Goal: Information Seeking & Learning: Learn about a topic

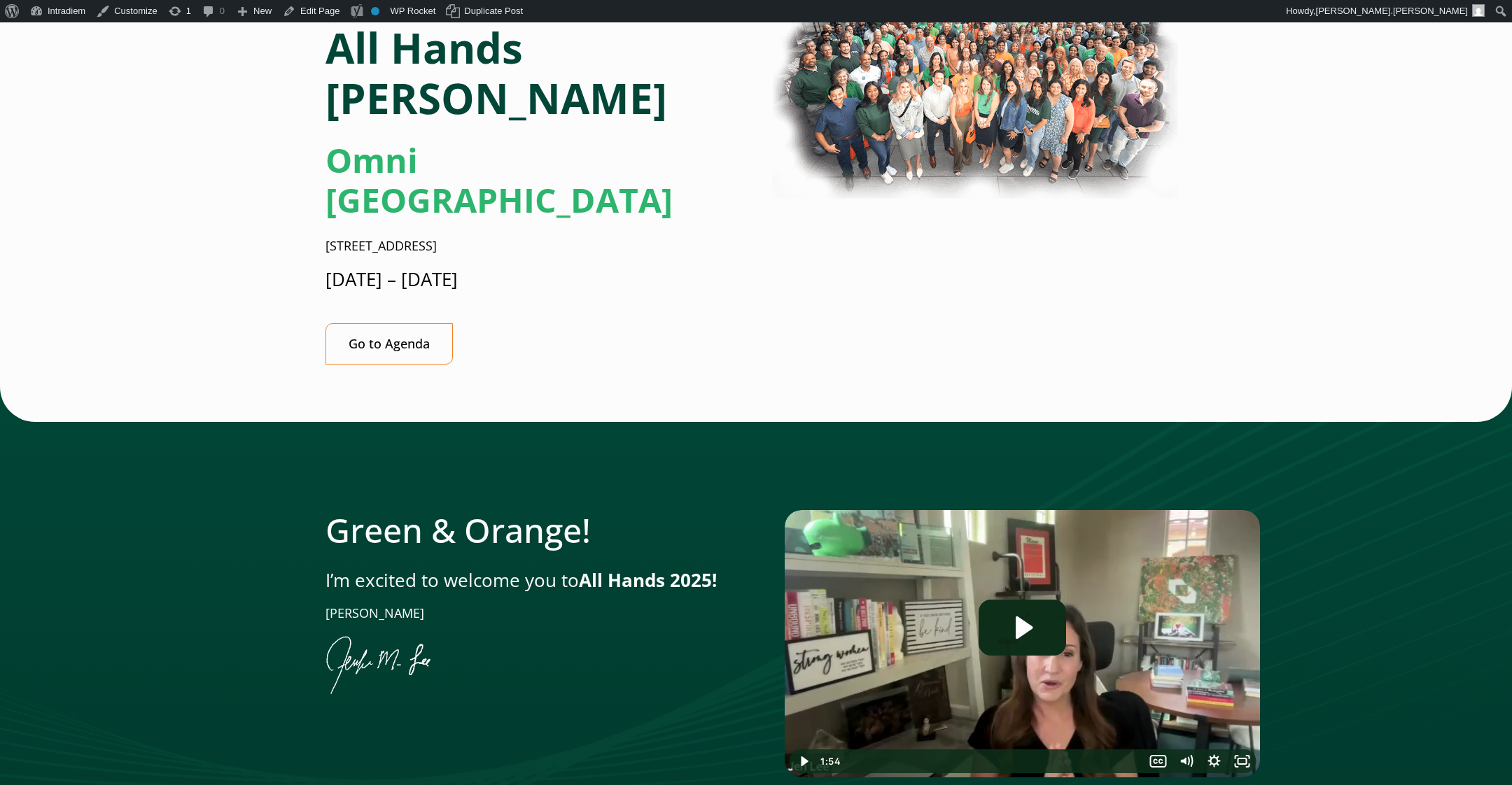
scroll to position [268, 0]
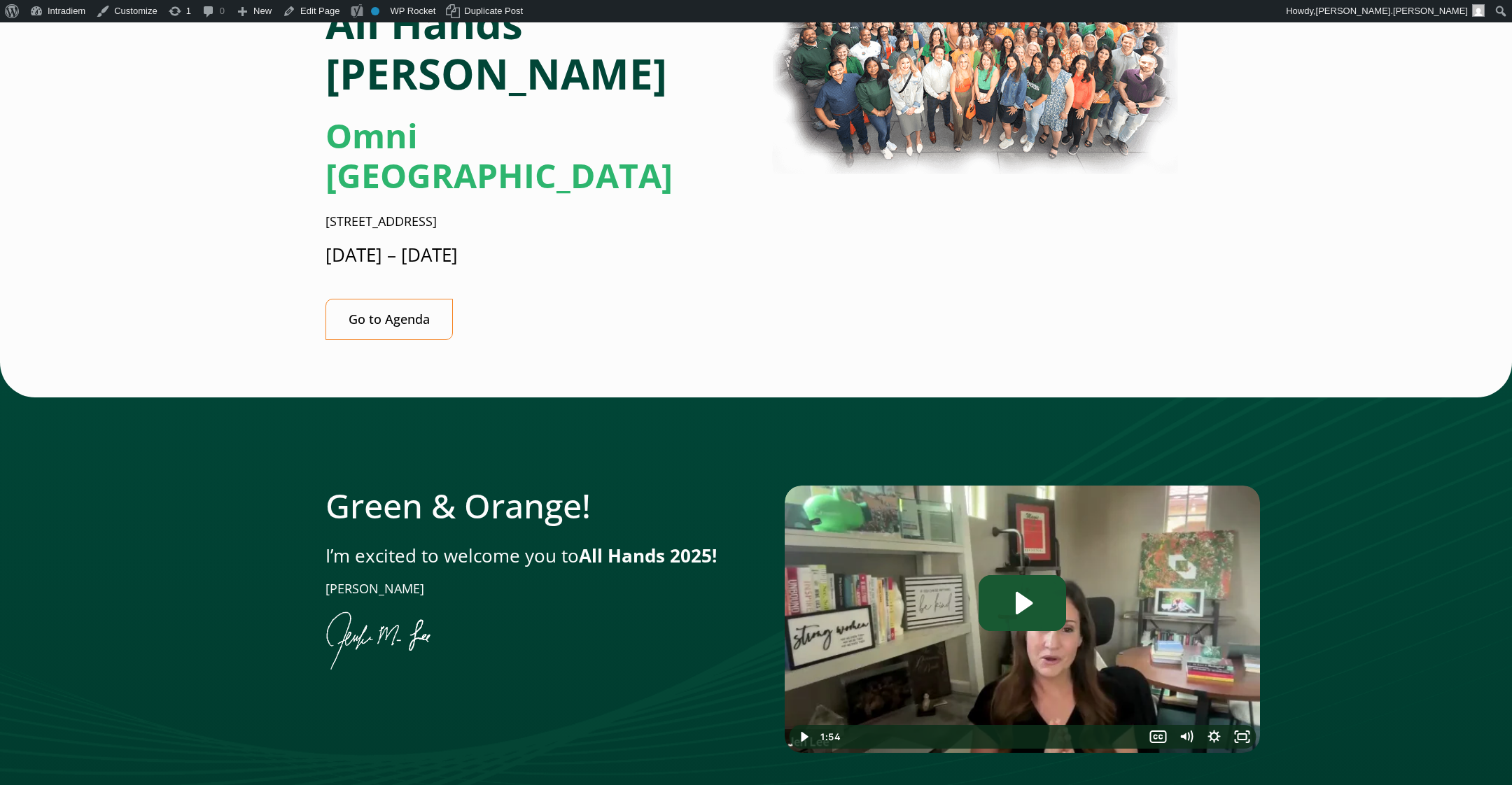
click at [1038, 575] on icon "Play Video: Jen AH Intro Option 1" at bounding box center [1022, 603] width 88 height 56
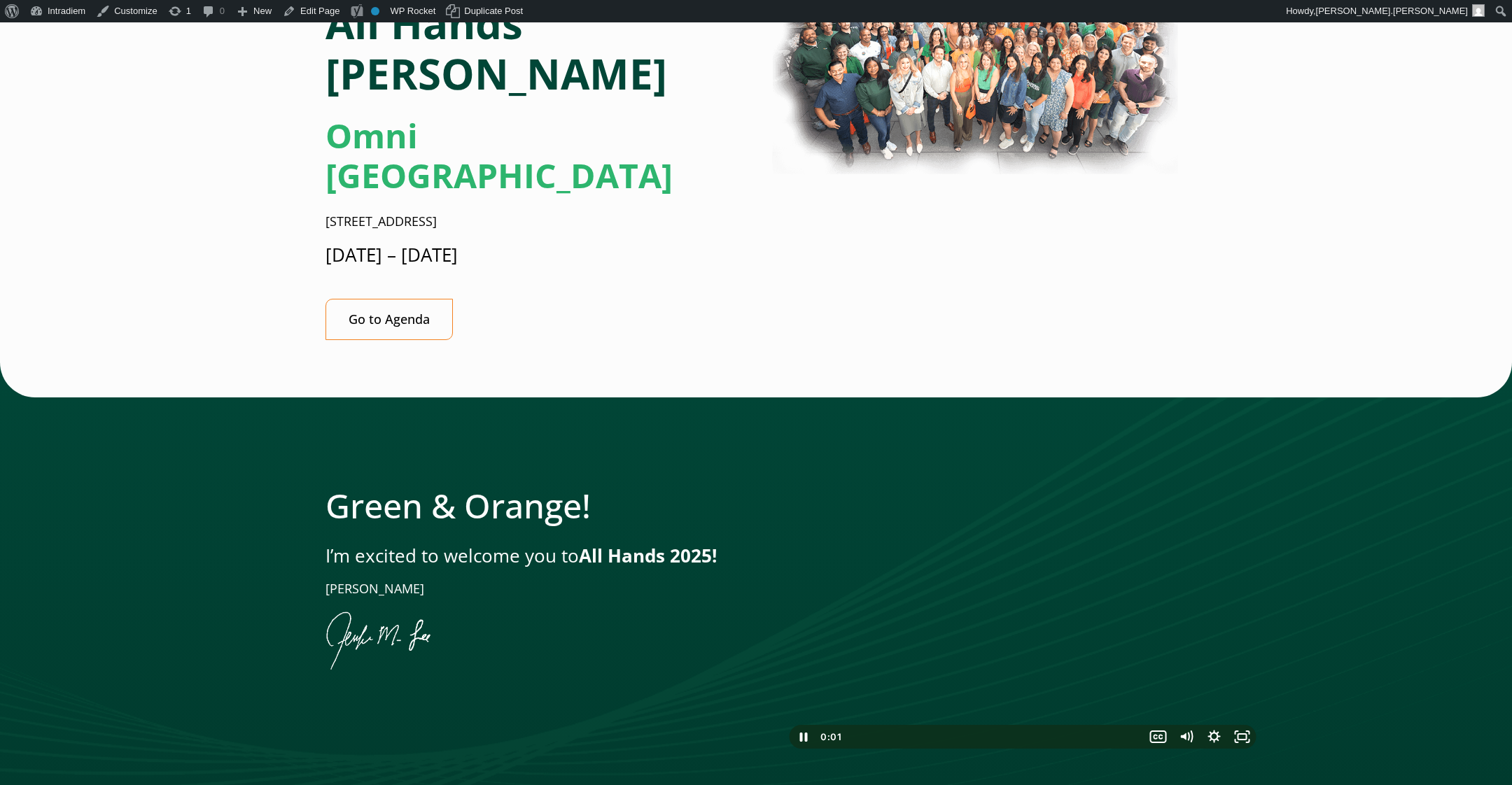
click at [784, 486] on button "Pause: Jen AH Intro Option 1" at bounding box center [784, 486] width 1 height 1
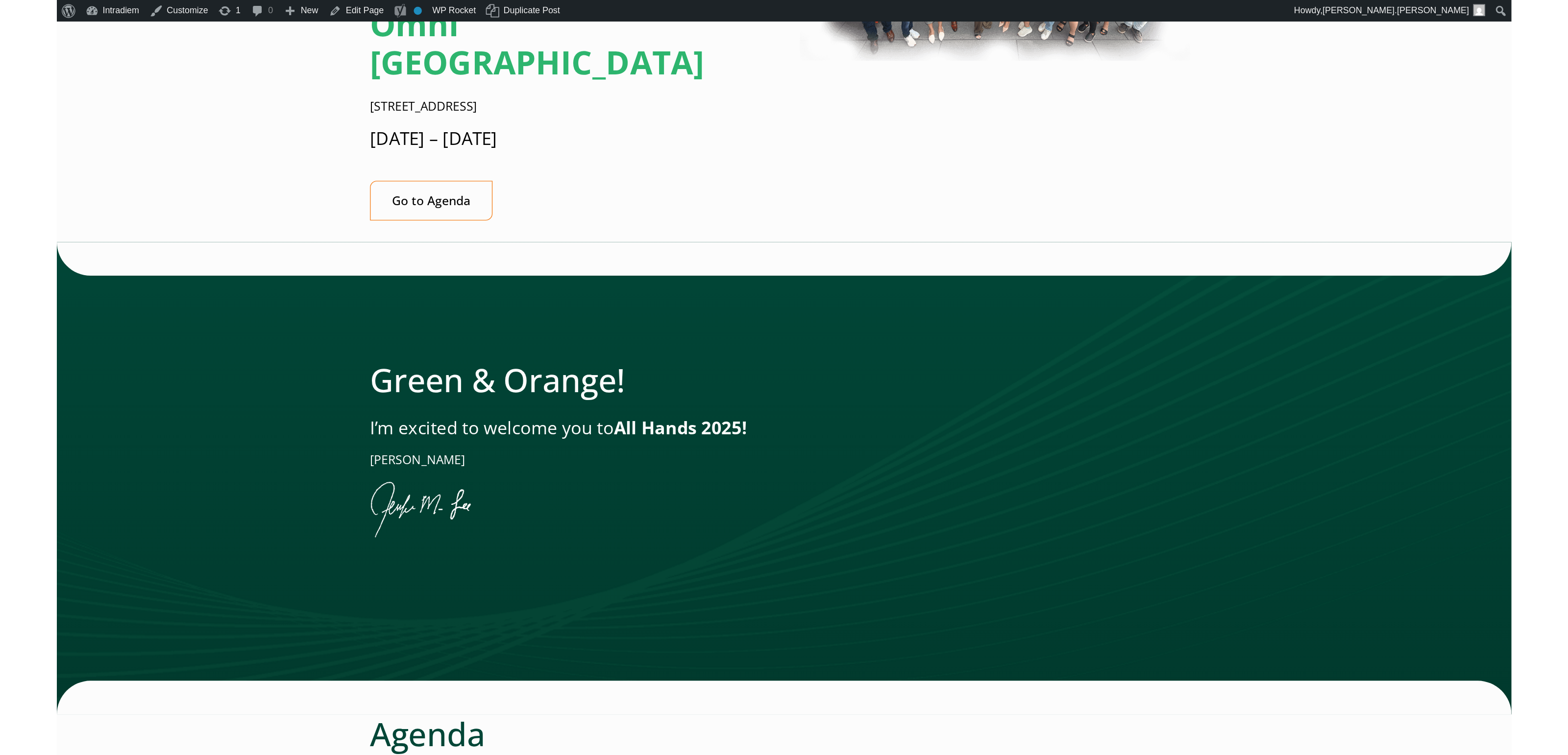
scroll to position [266, 0]
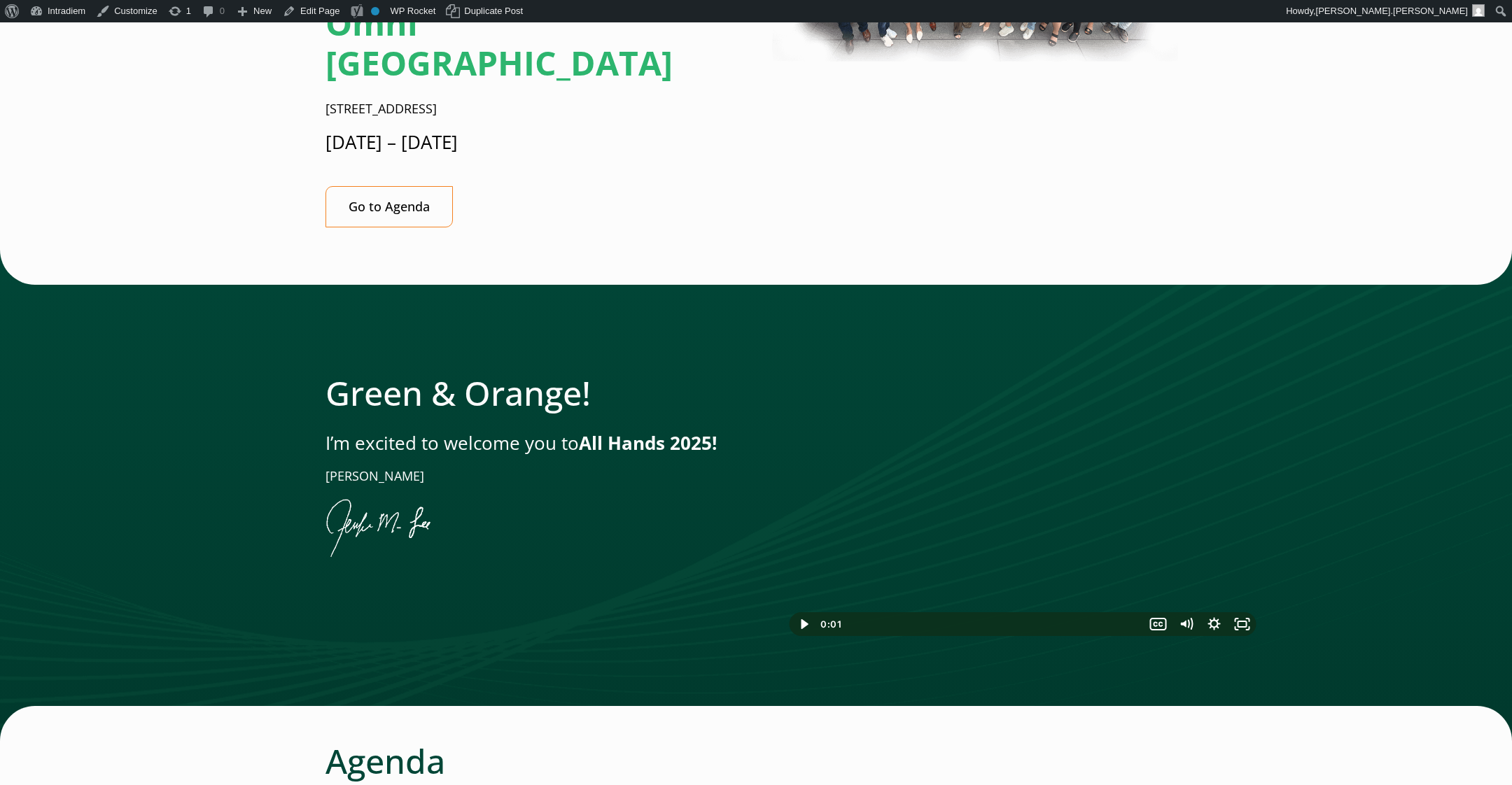
click at [236, 526] on div at bounding box center [756, 495] width 1512 height 491
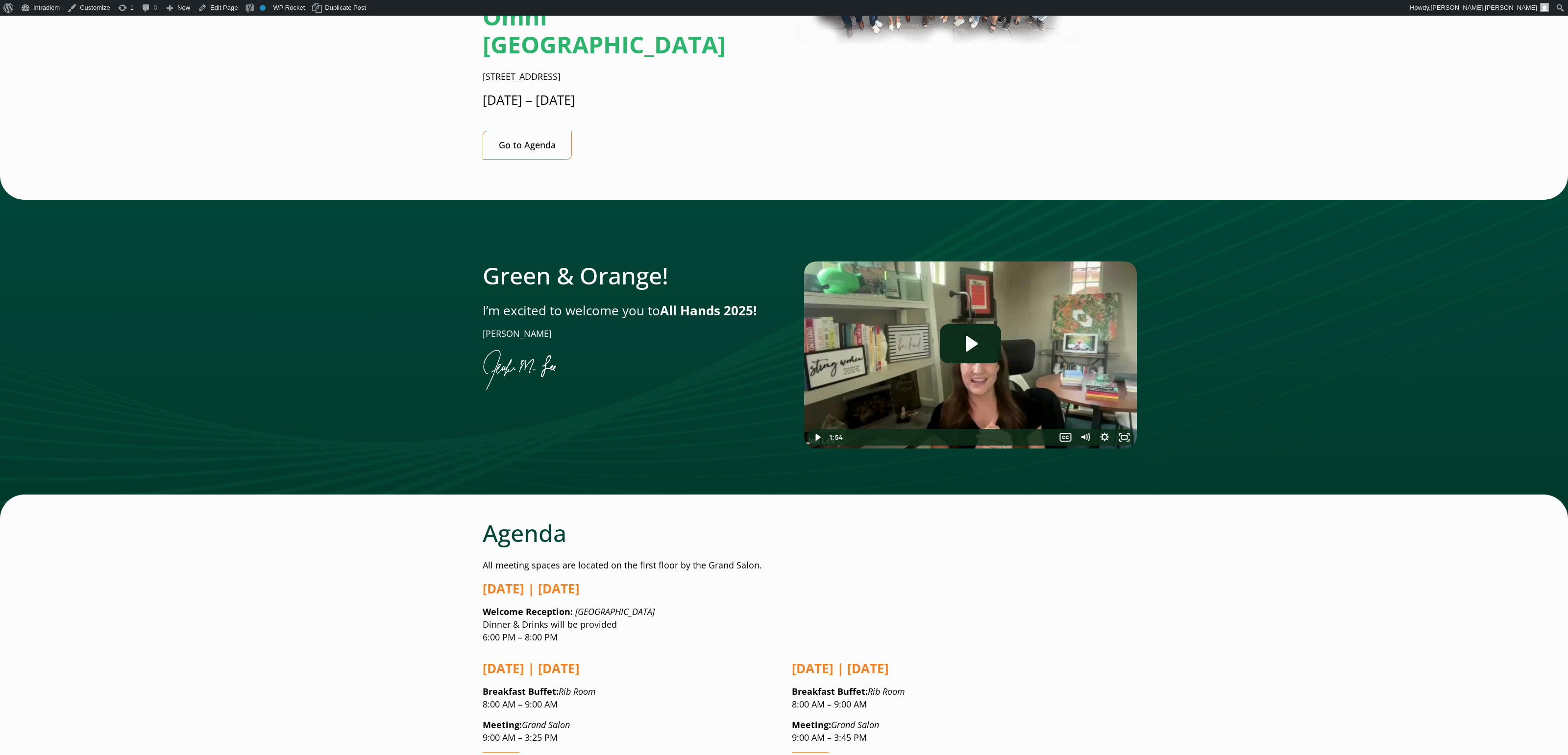
click at [1348, 303] on div at bounding box center [784, 347] width 1568 height 344
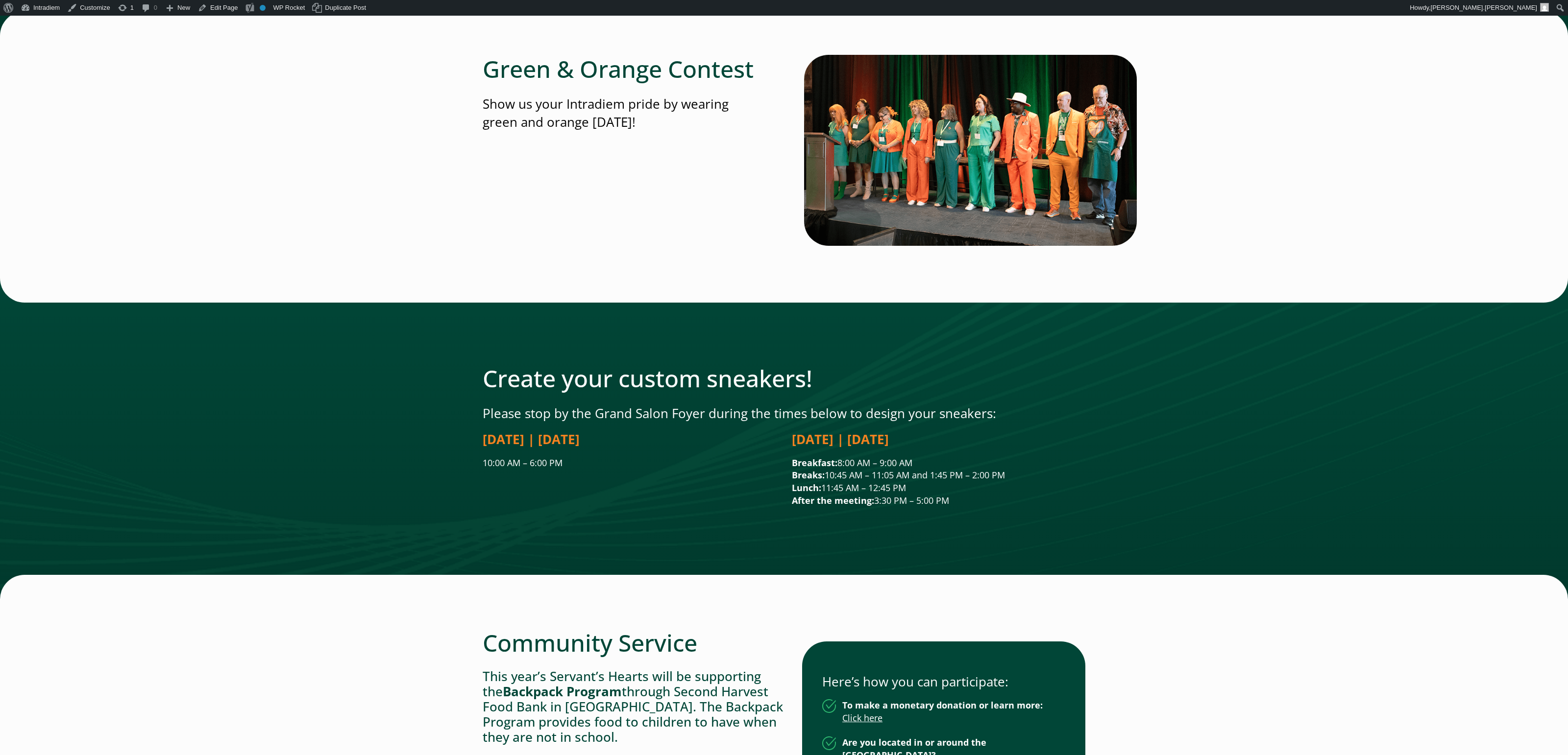
scroll to position [2149, 0]
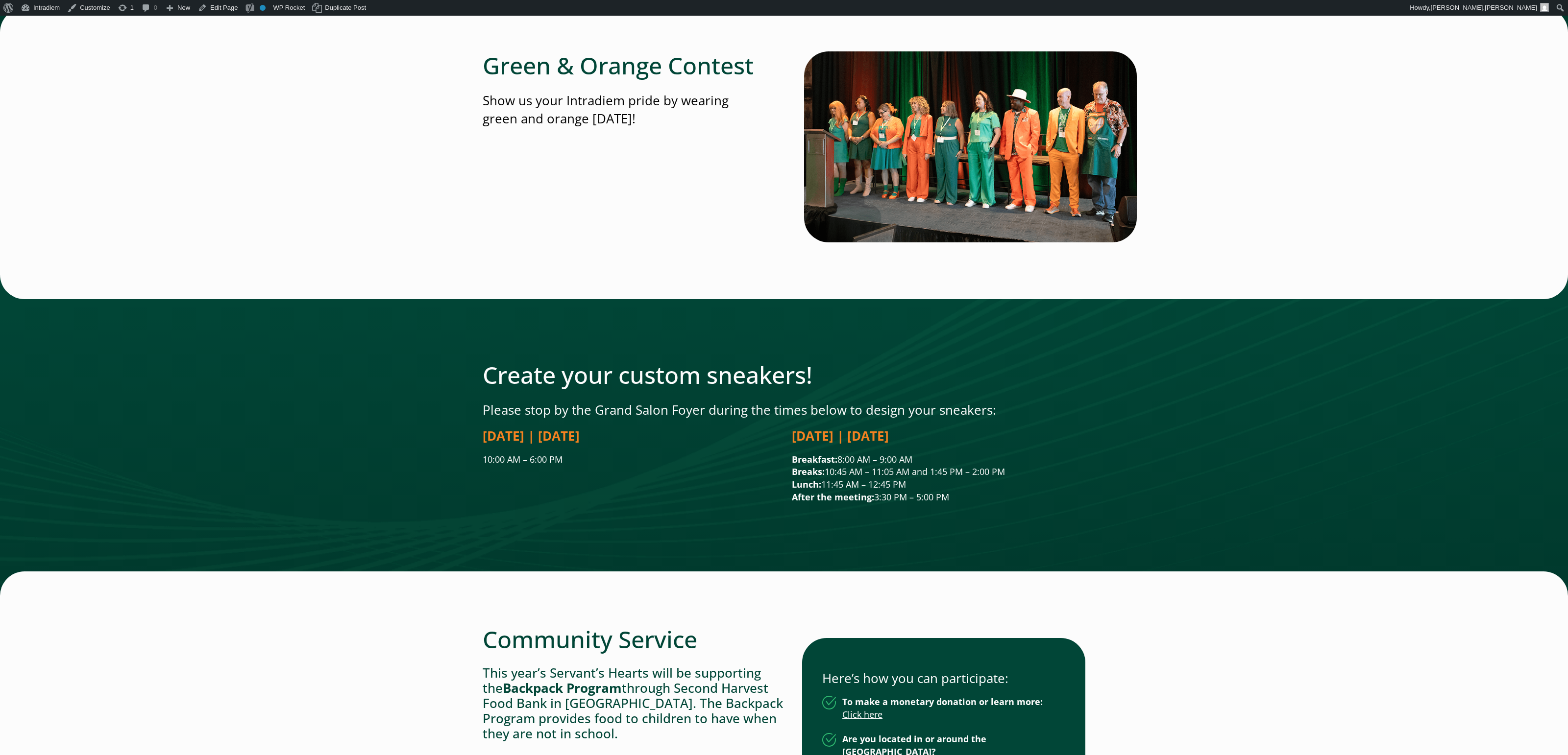
click at [536, 453] on p "10:00 AM – 6:00 PM" at bounding box center [629, 459] width 293 height 13
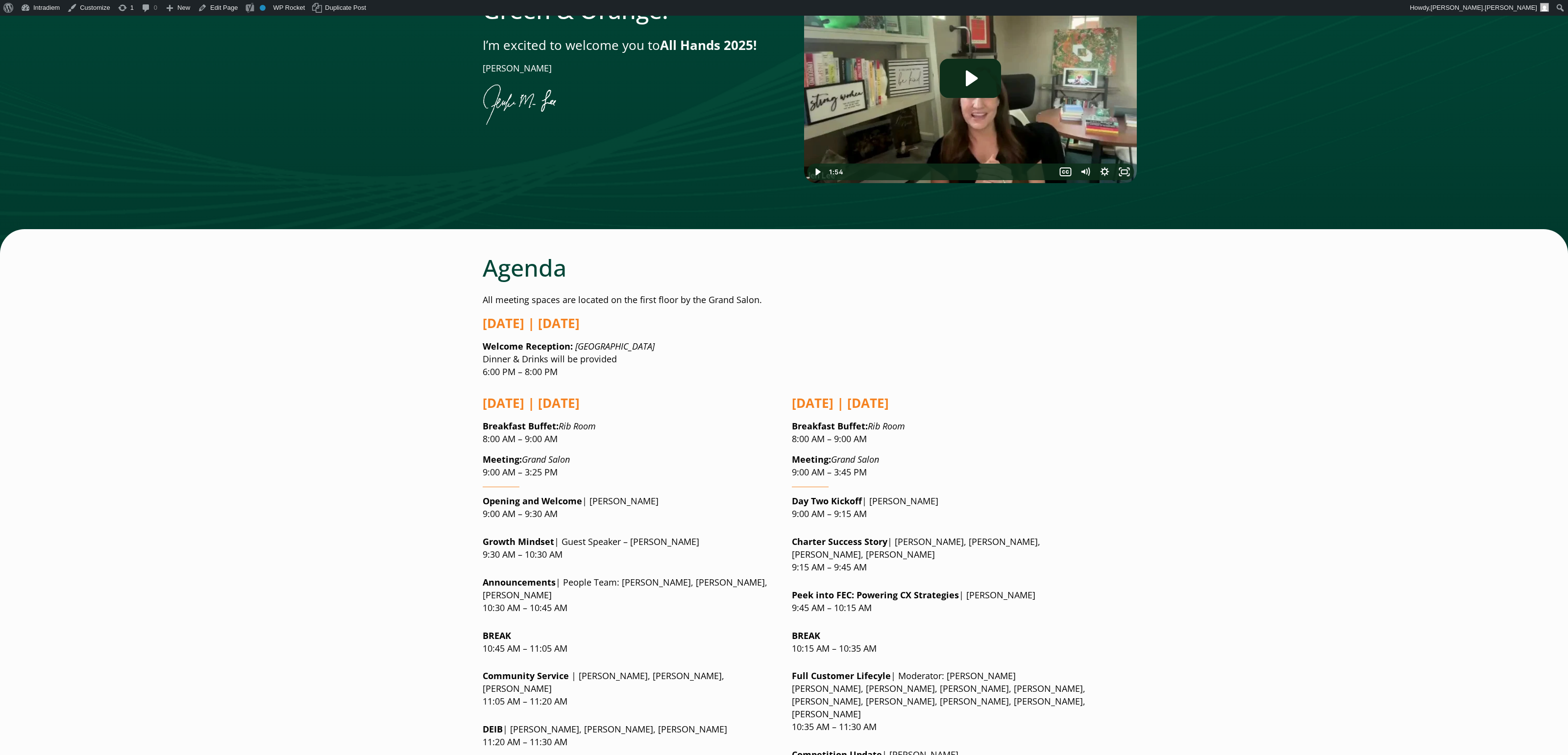
scroll to position [0, 0]
